Goal: Task Accomplishment & Management: Use online tool/utility

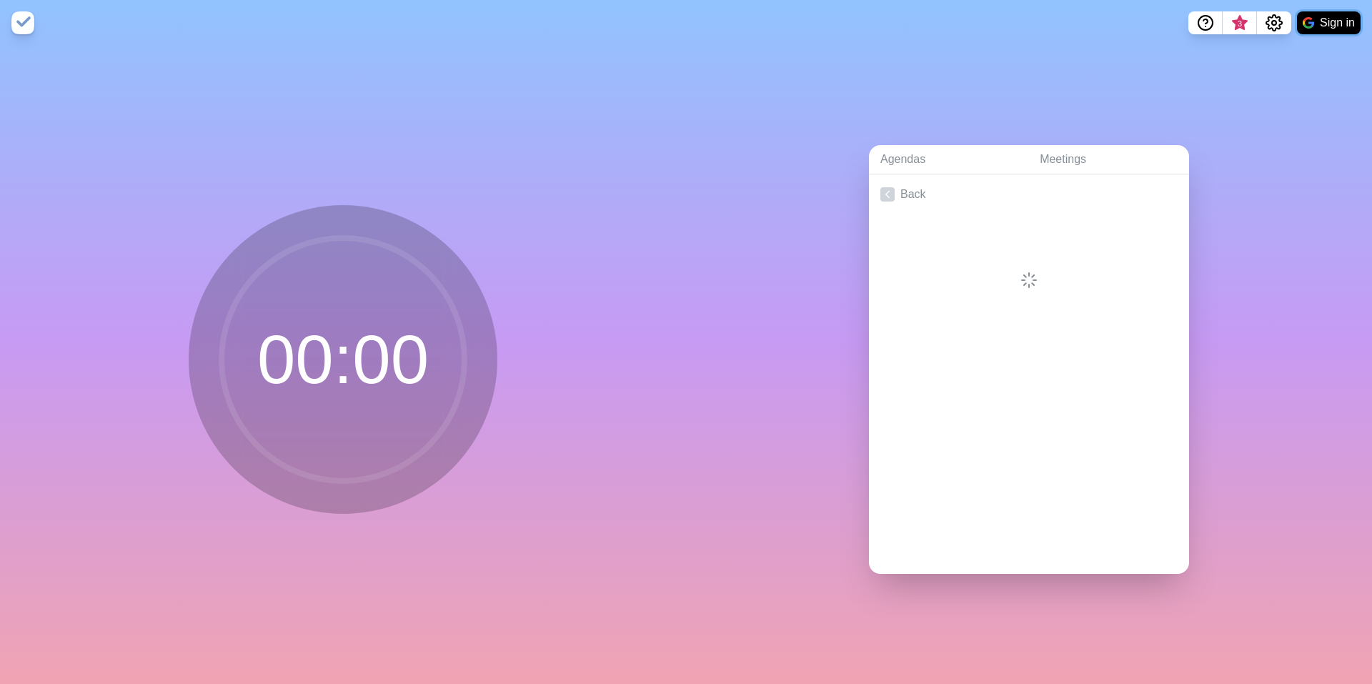
click at [1329, 18] on button "Sign in" at bounding box center [1329, 22] width 64 height 23
click at [1352, 18] on button at bounding box center [1349, 23] width 30 height 30
click at [1312, 53] on p "Sign out" at bounding box center [1328, 54] width 42 height 17
click at [1063, 157] on link "Meetings" at bounding box center [1108, 159] width 161 height 29
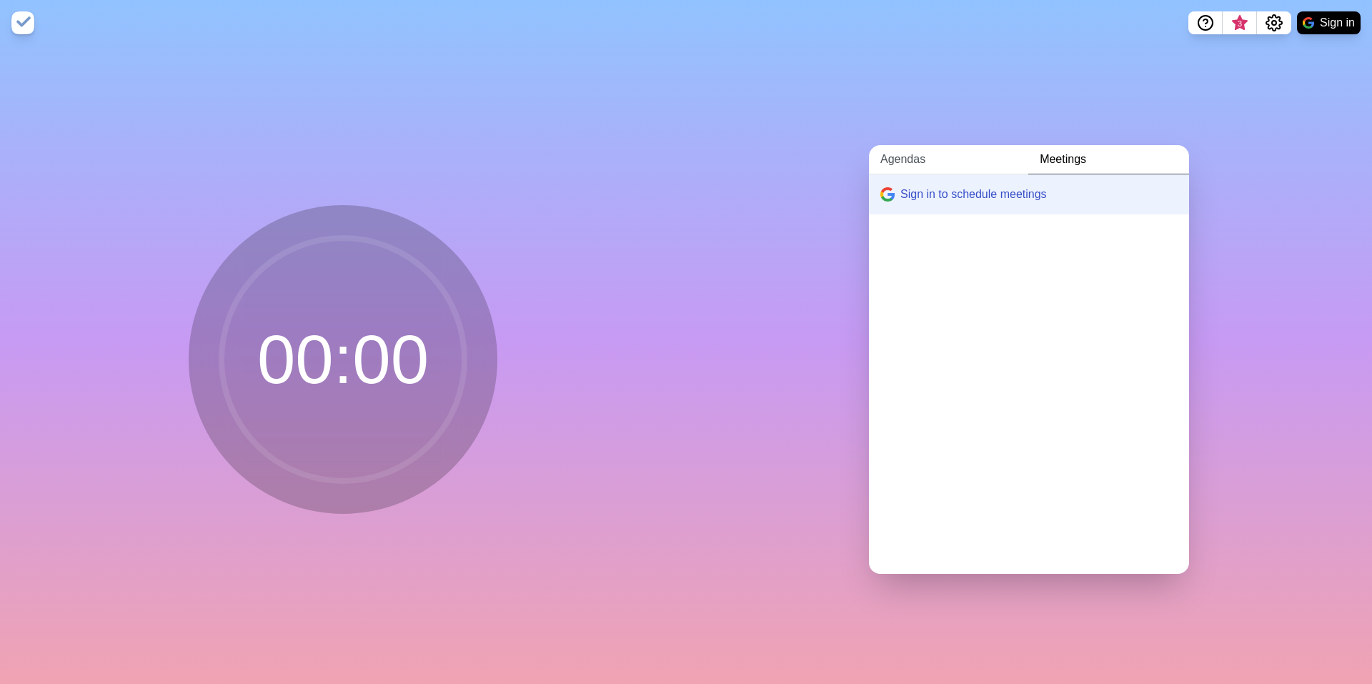
click at [910, 158] on link "Agendas" at bounding box center [948, 159] width 159 height 29
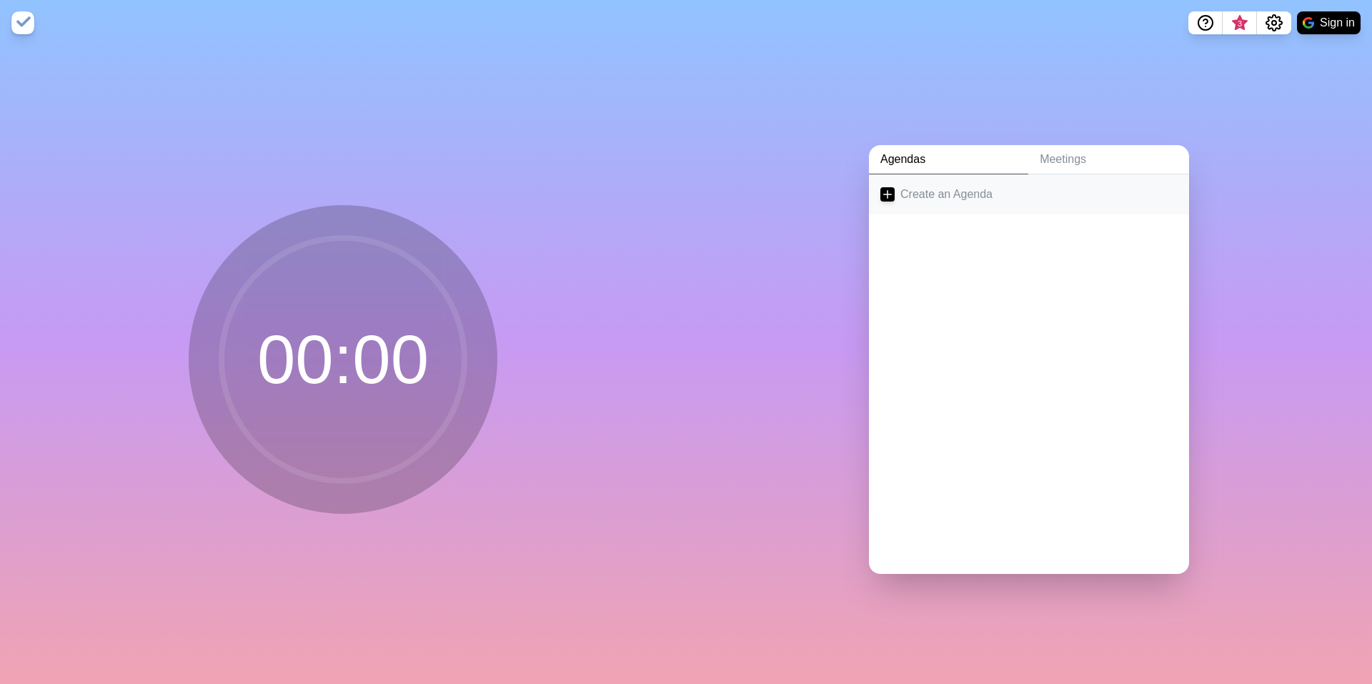
click at [882, 193] on icon at bounding box center [887, 194] width 14 height 14
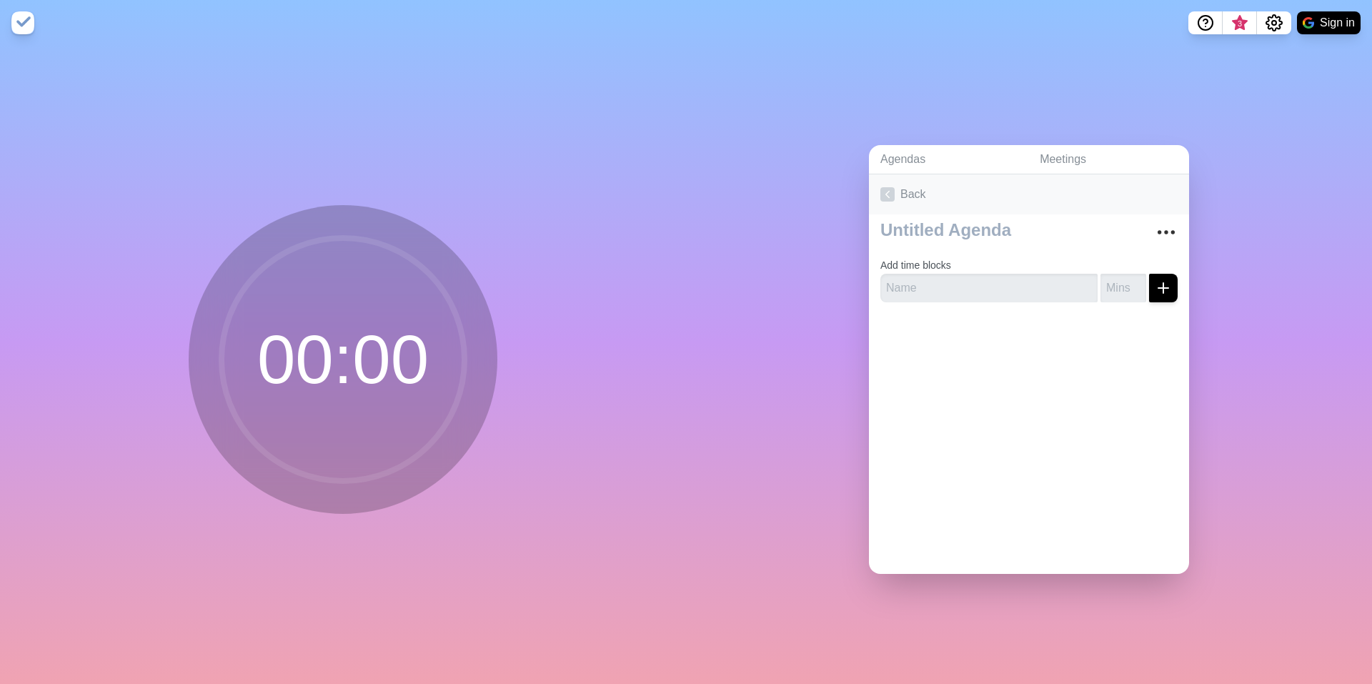
click at [883, 187] on icon at bounding box center [887, 194] width 14 height 14
